Goal: Find specific page/section: Find specific page/section

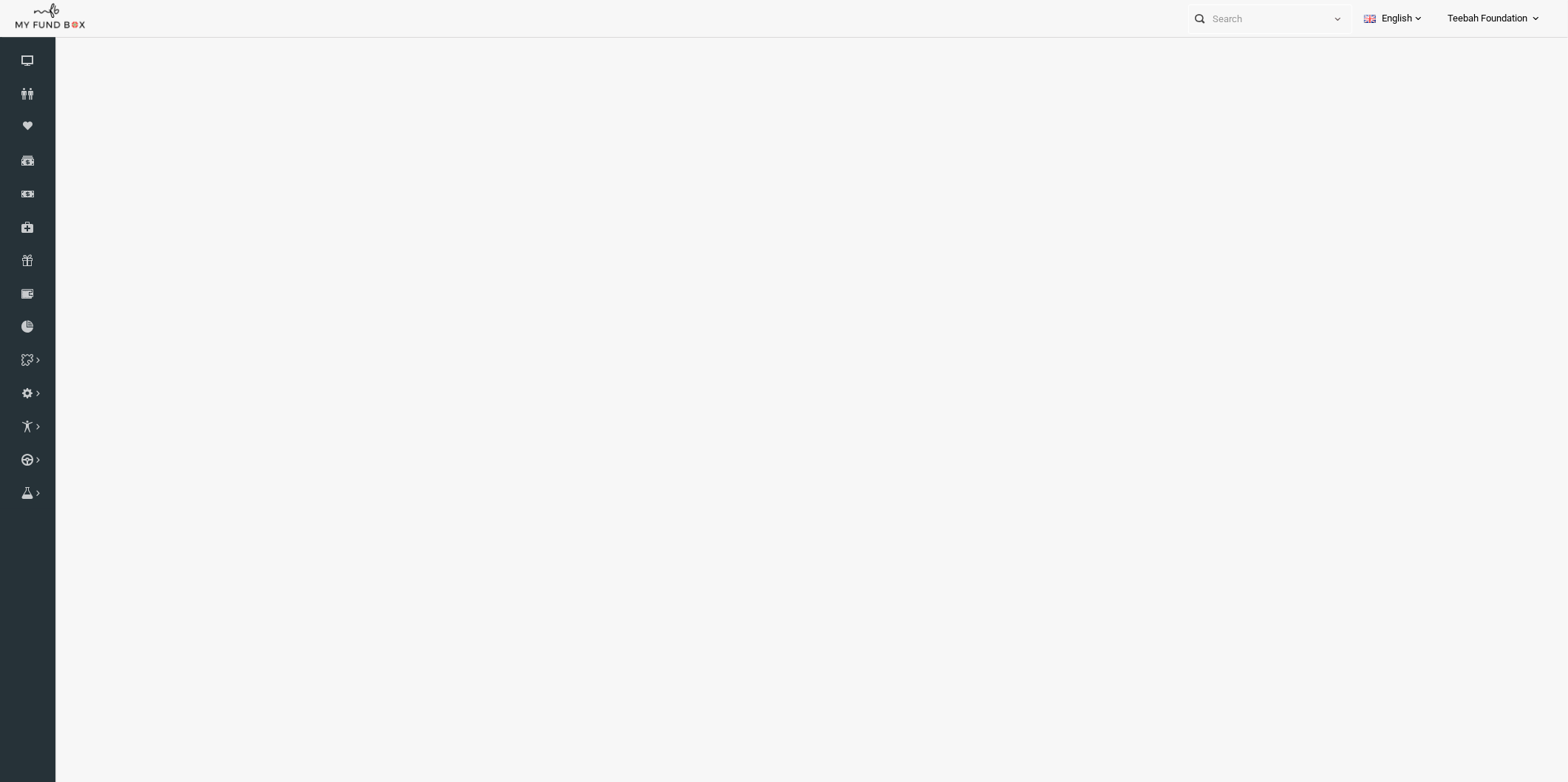
select select "100"
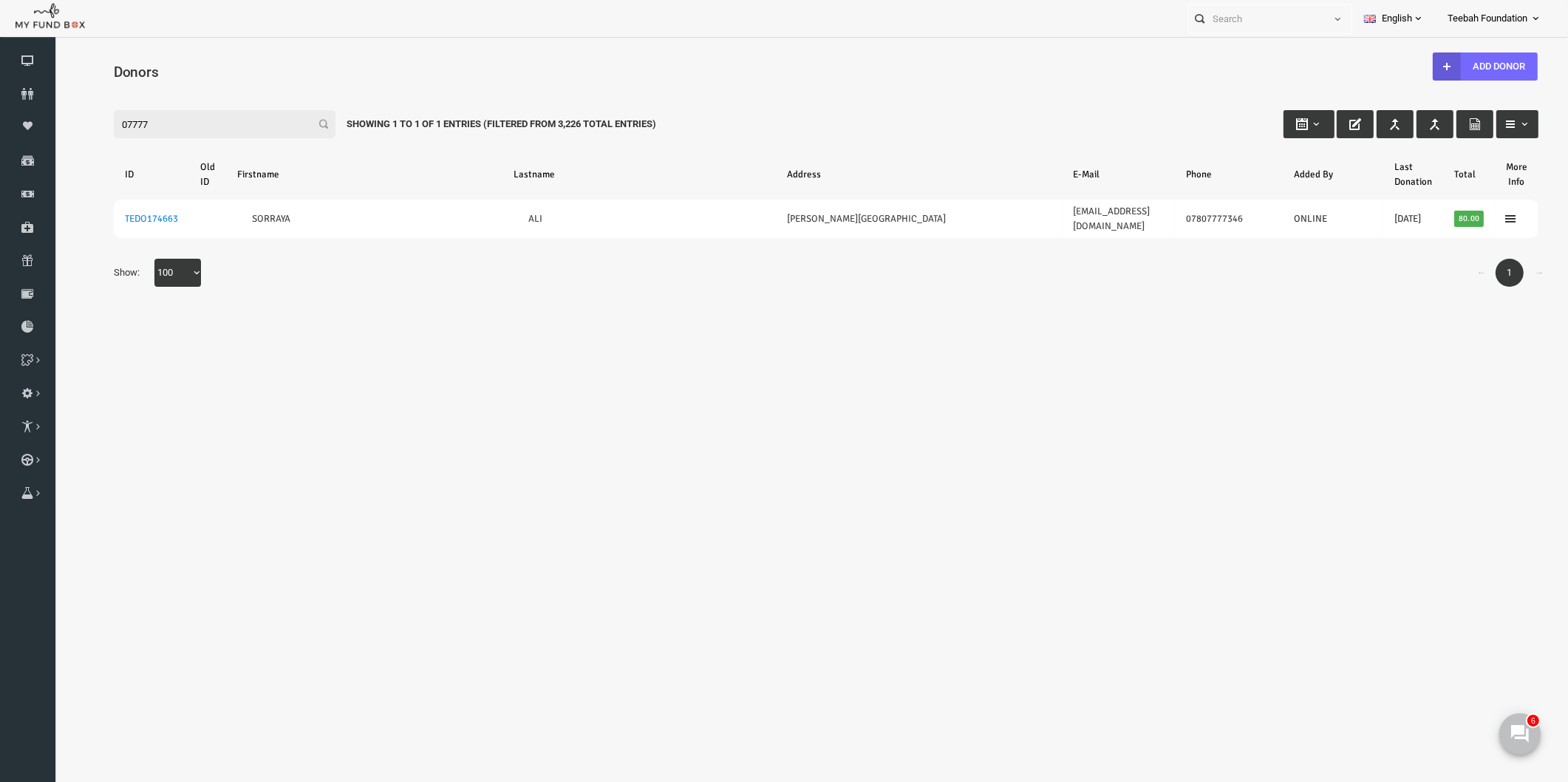
click at [261, 320] on body "Donor Not Found Beneficiary Not Found Partner Not Found!!!! Please Fill out thi…" at bounding box center [796, 431] width 1484 height 773
click at [26, 98] on icon at bounding box center [28, 93] width 55 height 12
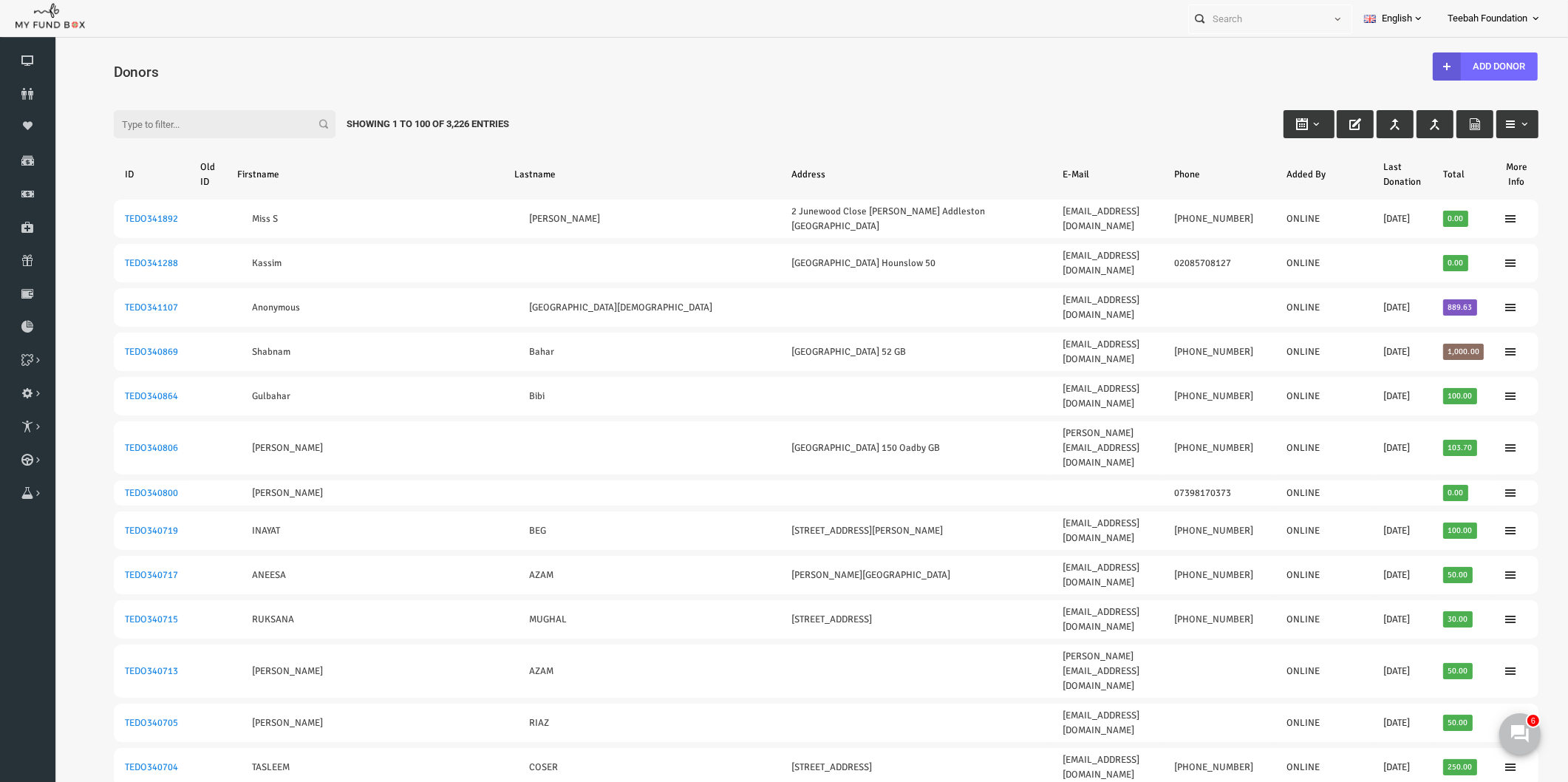
click at [214, 72] on h4 "Donors" at bounding box center [803, 72] width 1440 height 21
click at [246, 94] on div "Filter: Showing 1 to 100 of 3,226 Entries" at bounding box center [796, 110] width 1454 height 40
click at [25, 91] on icon at bounding box center [28, 93] width 55 height 12
click at [1525, 731] on icon at bounding box center [1519, 732] width 19 height 19
click at [1041, 27] on div "Personal Contact BID Orphan GID Payment Status Partner OID Reference code Trans…" at bounding box center [777, 18] width 1554 height 37
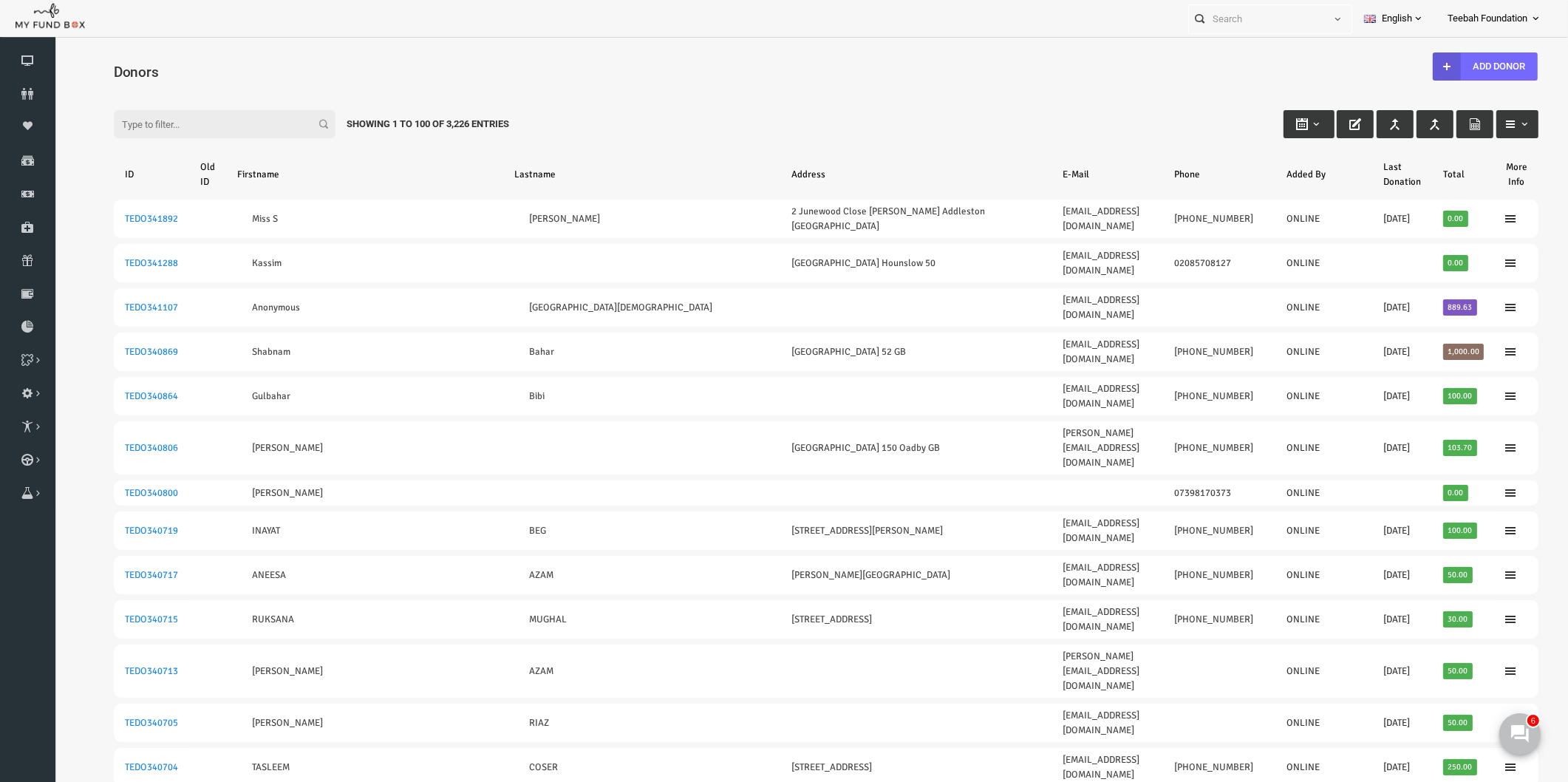
click at [993, 72] on h4 "Donors" at bounding box center [803, 72] width 1440 height 21
click at [595, 53] on div "Donors" at bounding box center [796, 70] width 1454 height 51
click at [32, 89] on icon at bounding box center [28, 93] width 55 height 12
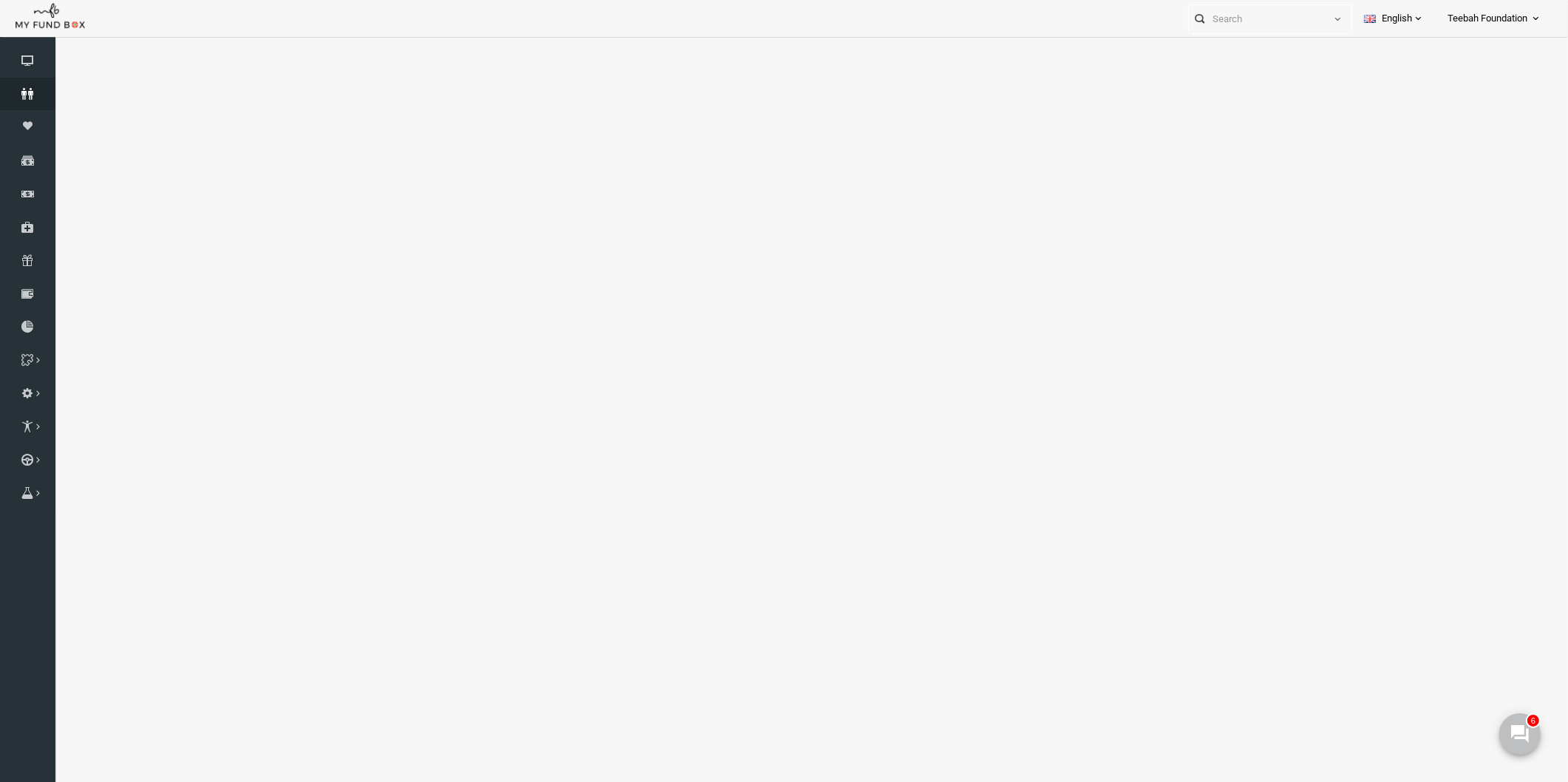
select select "100"
